Goal: Information Seeking & Learning: Learn about a topic

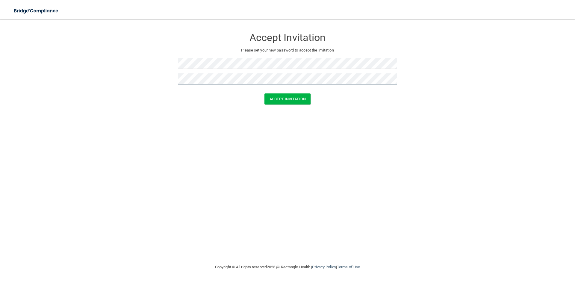
click at [265, 93] on button "Accept Invitation" at bounding box center [288, 98] width 46 height 11
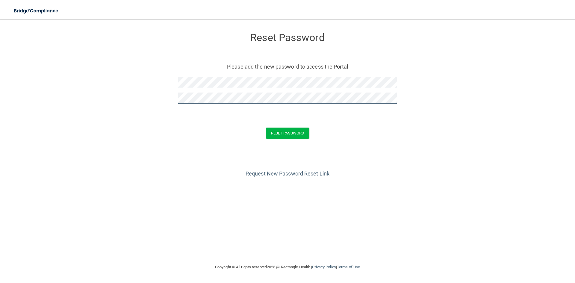
click at [266, 128] on button "Reset Password" at bounding box center [287, 133] width 43 height 11
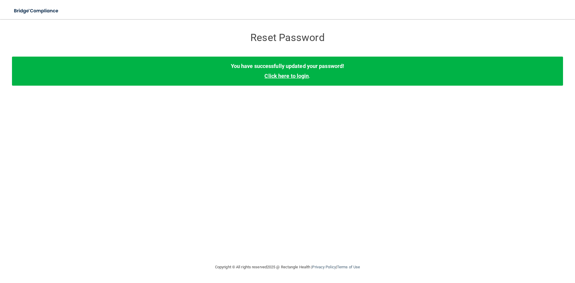
click at [286, 76] on link "Click here to login" at bounding box center [287, 76] width 44 height 6
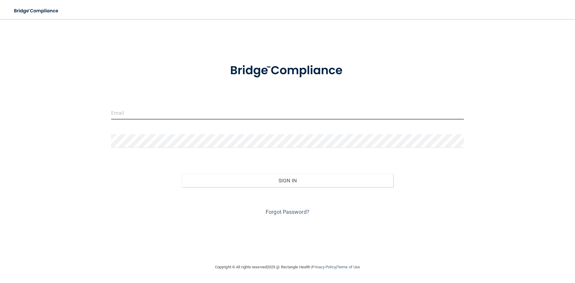
click at [237, 111] on input "email" at bounding box center [287, 112] width 353 height 13
type input "[EMAIL_ADDRESS][DOMAIN_NAME]"
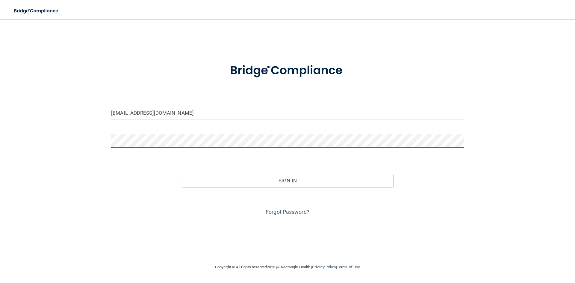
click at [182, 174] on button "Sign In" at bounding box center [288, 180] width 212 height 13
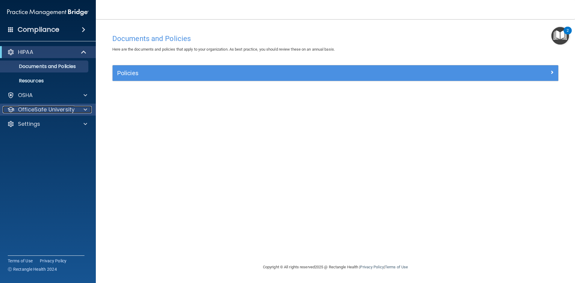
click at [59, 111] on p "OfficeSafe University" at bounding box center [46, 109] width 57 height 7
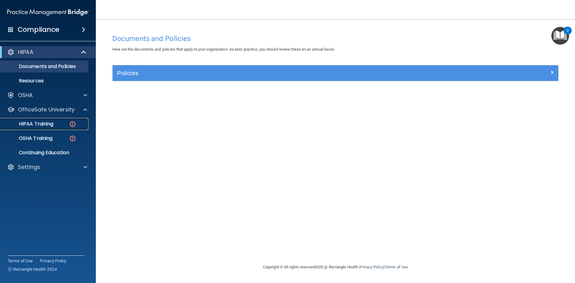
click at [54, 125] on div "HIPAA Training" at bounding box center [45, 124] width 82 height 6
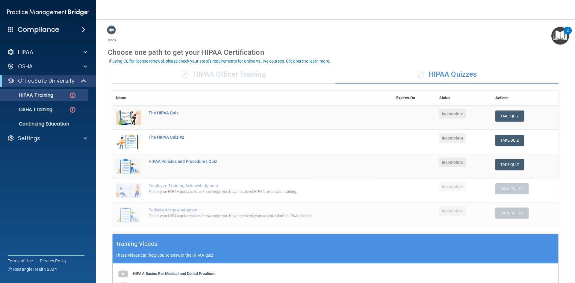
click at [234, 72] on div "✓ HIPAA Officer Training" at bounding box center [223, 75] width 223 height 18
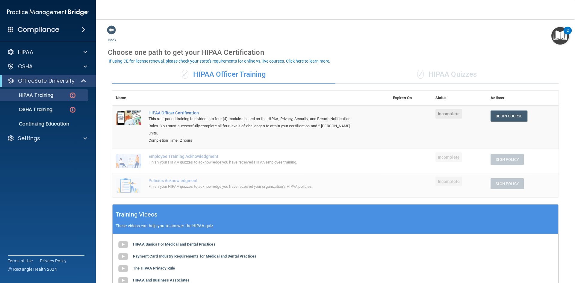
click at [439, 79] on div "✓ HIPAA Quizzes" at bounding box center [447, 75] width 223 height 18
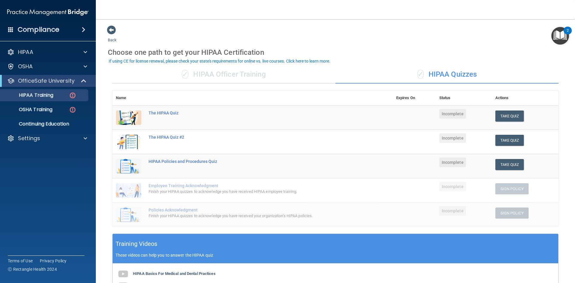
click at [262, 77] on div "✓ HIPAA Officer Training" at bounding box center [223, 75] width 223 height 18
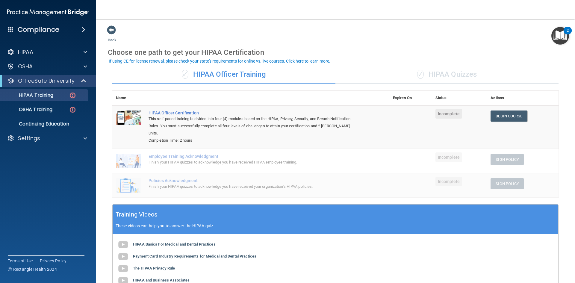
click at [481, 81] on div "✓ HIPAA Quizzes" at bounding box center [447, 75] width 223 height 18
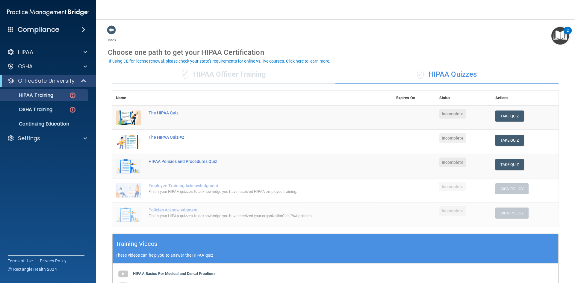
click at [259, 74] on div "✓ HIPAA Officer Training" at bounding box center [223, 75] width 223 height 18
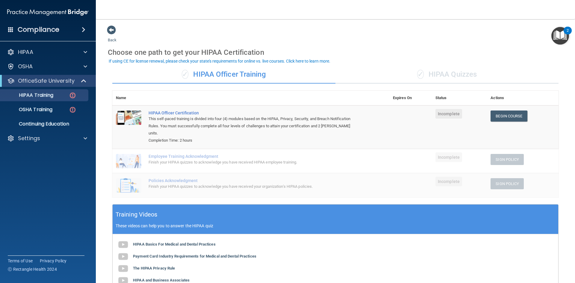
click at [406, 81] on div "✓ HIPAA Quizzes" at bounding box center [447, 75] width 223 height 18
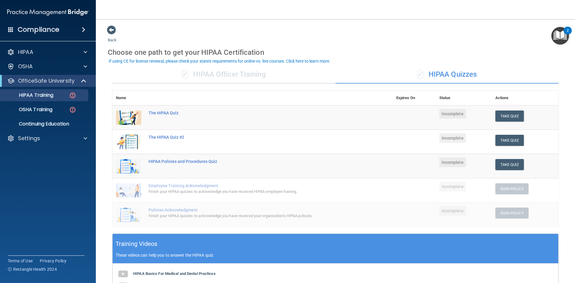
click at [251, 75] on div "✓ HIPAA Officer Training" at bounding box center [223, 75] width 223 height 18
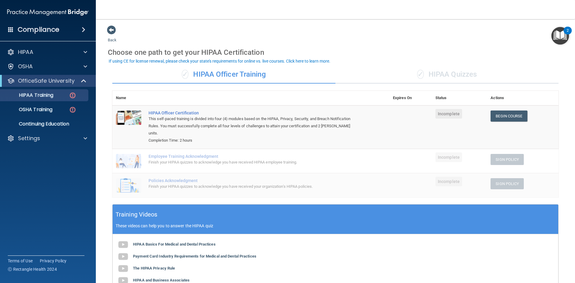
click at [418, 80] on div "✓ HIPAA Quizzes" at bounding box center [447, 75] width 223 height 18
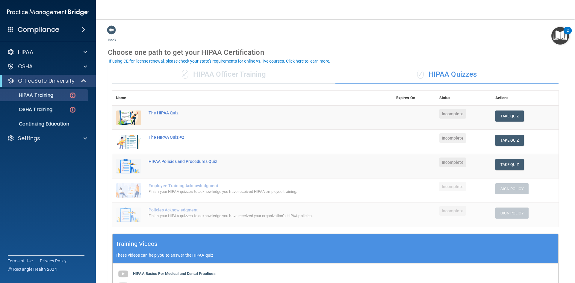
click at [280, 76] on div "✓ HIPAA Officer Training" at bounding box center [223, 75] width 223 height 18
